Goal: Communication & Community: Answer question/provide support

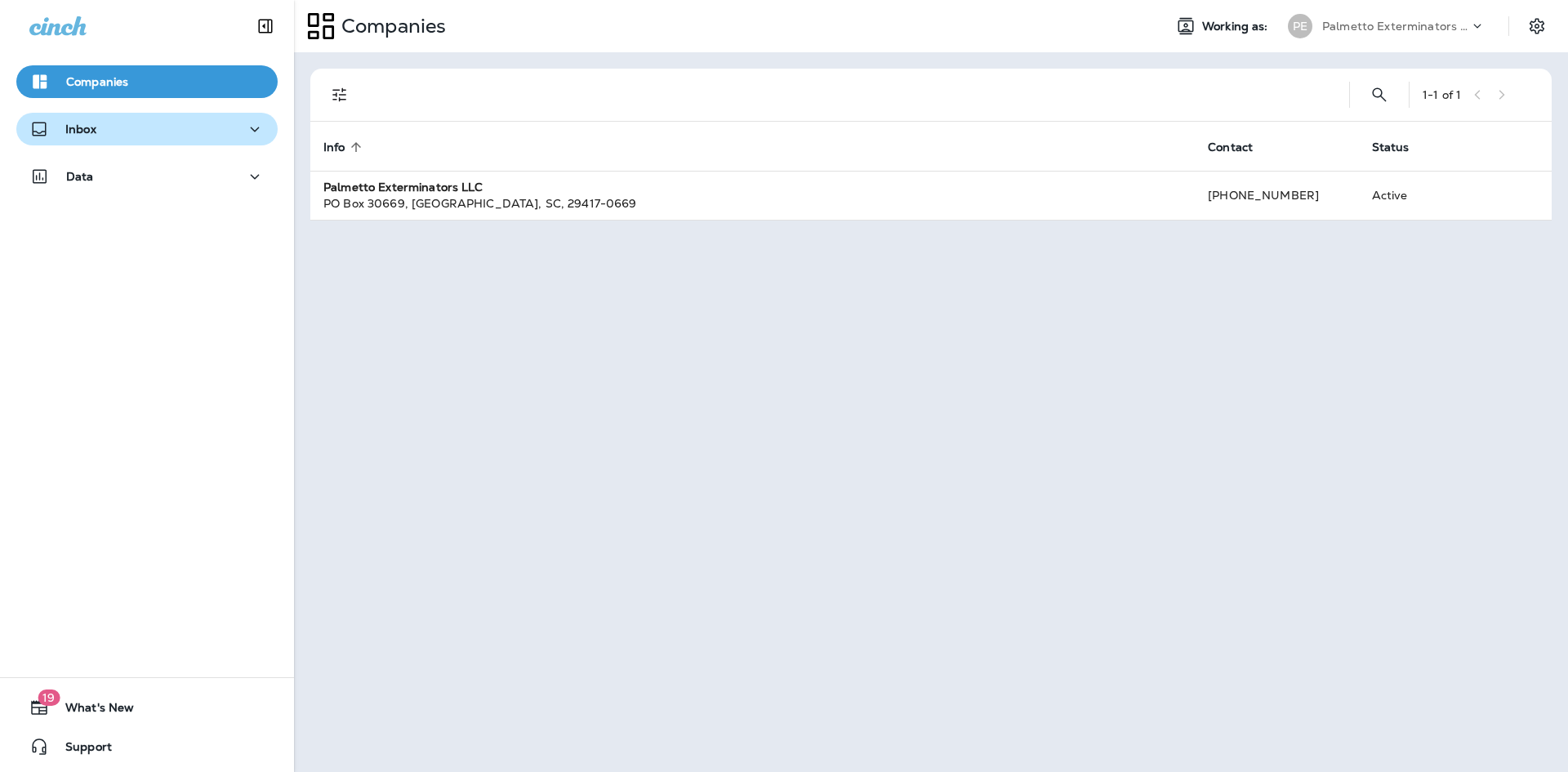
click at [185, 134] on div "Inbox" at bounding box center [147, 129] width 235 height 20
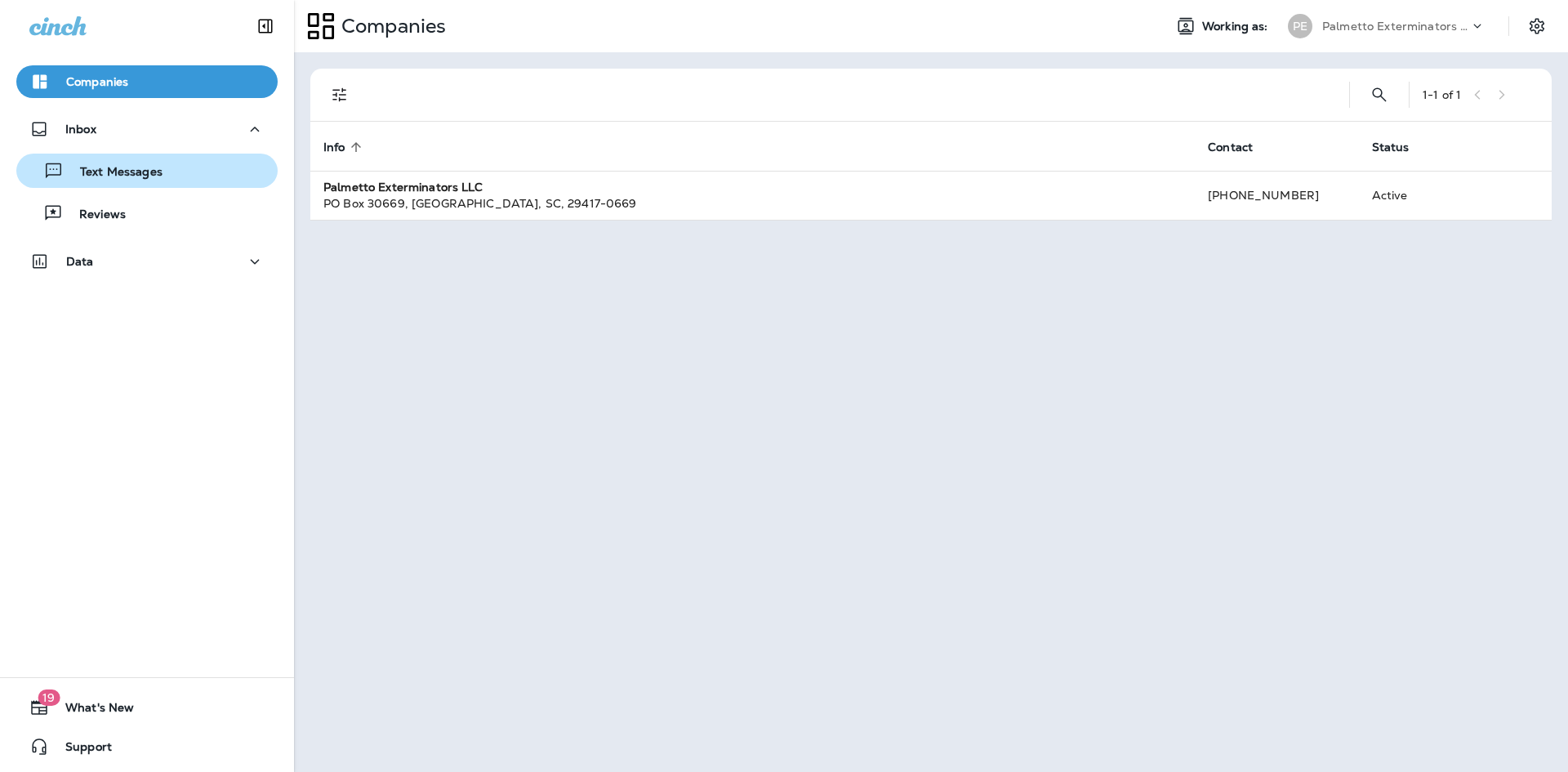
click at [177, 185] on button "Text Messages" at bounding box center [146, 171] width 261 height 35
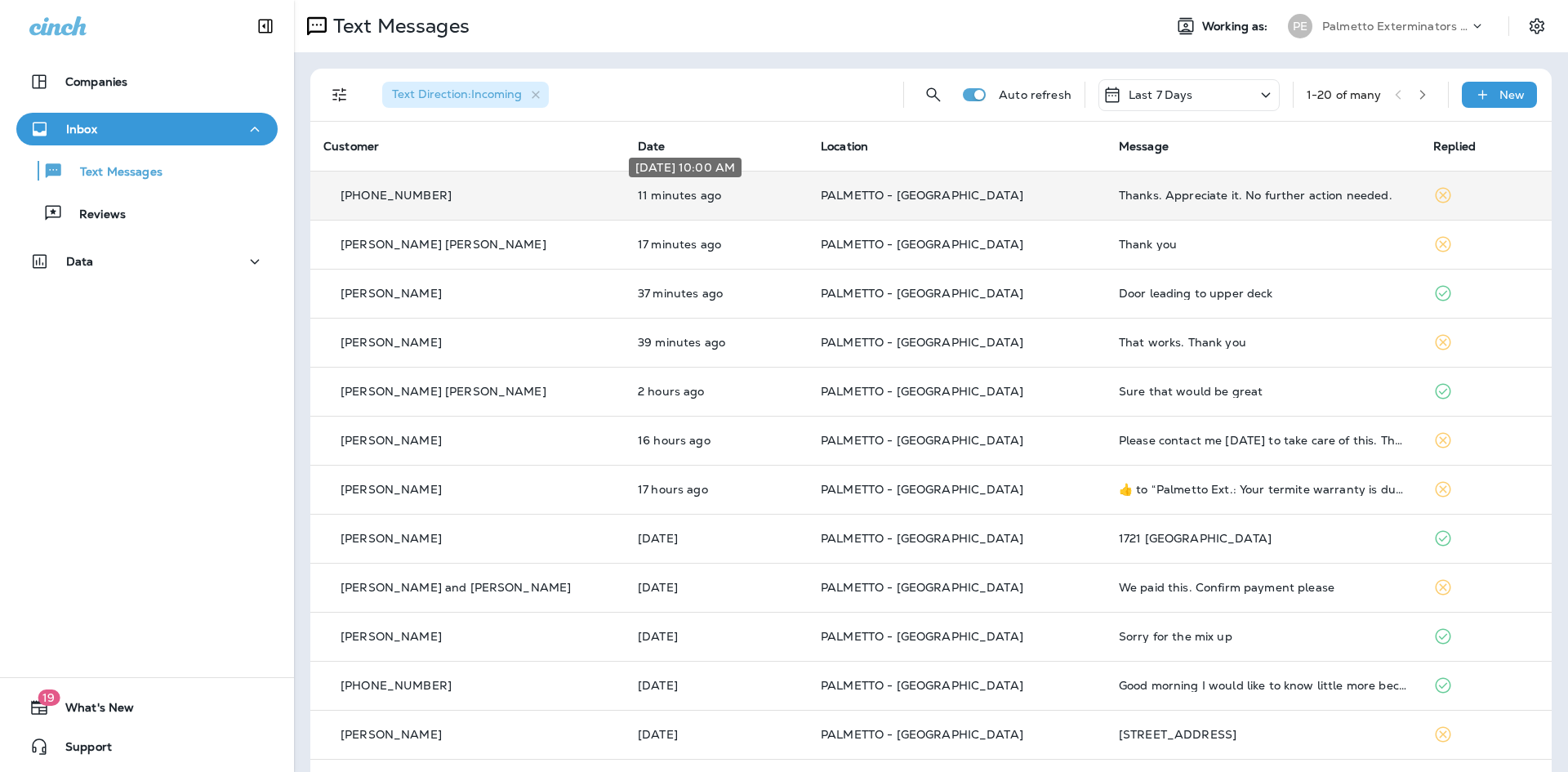
click at [703, 194] on p "11 minutes ago" at bounding box center [716, 194] width 156 height 13
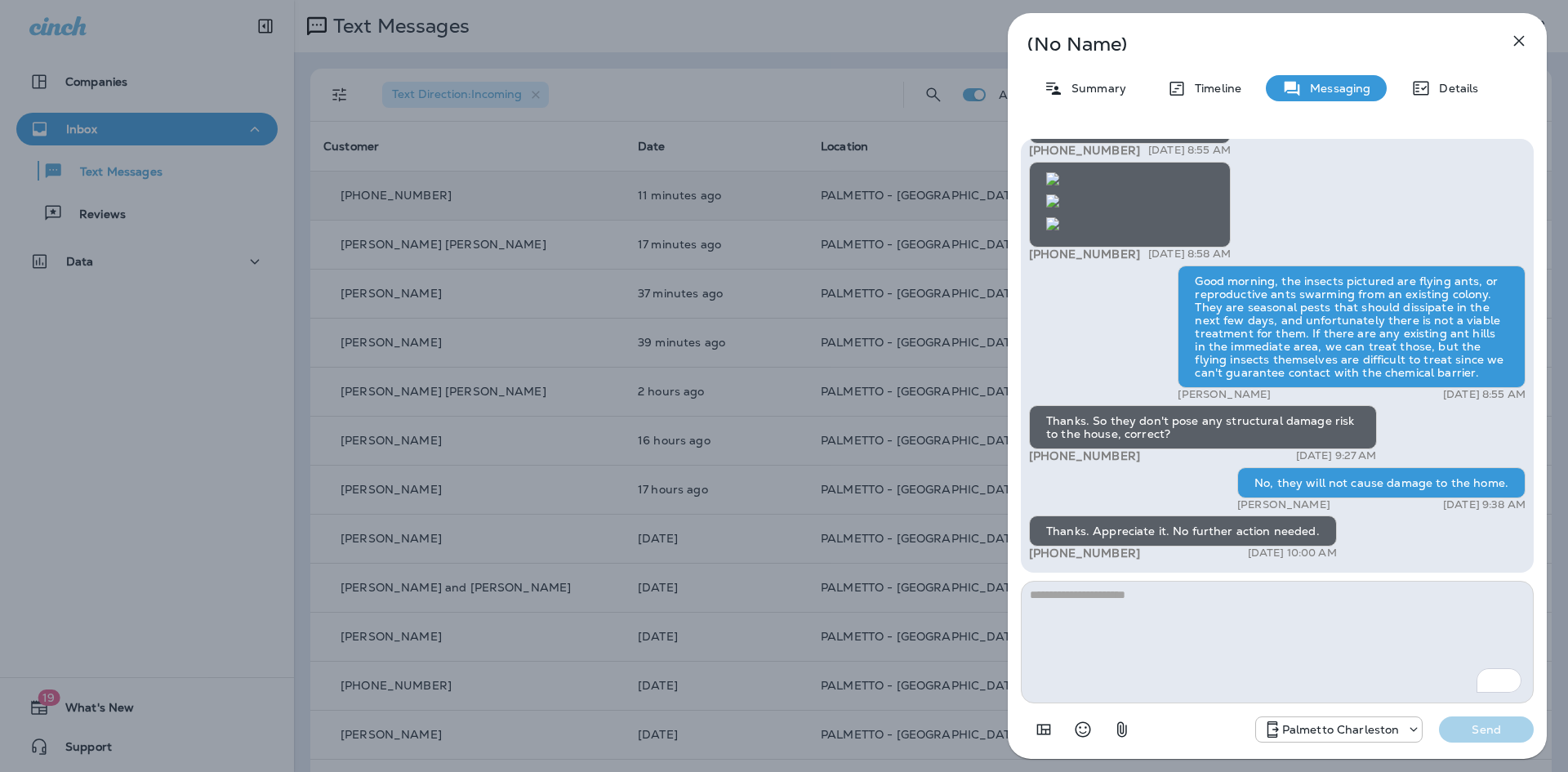
click at [1254, 616] on textarea "To enrich screen reader interactions, please activate Accessibility in Grammarl…" at bounding box center [1277, 642] width 513 height 123
click at [1522, 39] on icon "button" at bounding box center [1519, 41] width 11 height 11
